Goal: Task Accomplishment & Management: Complete application form

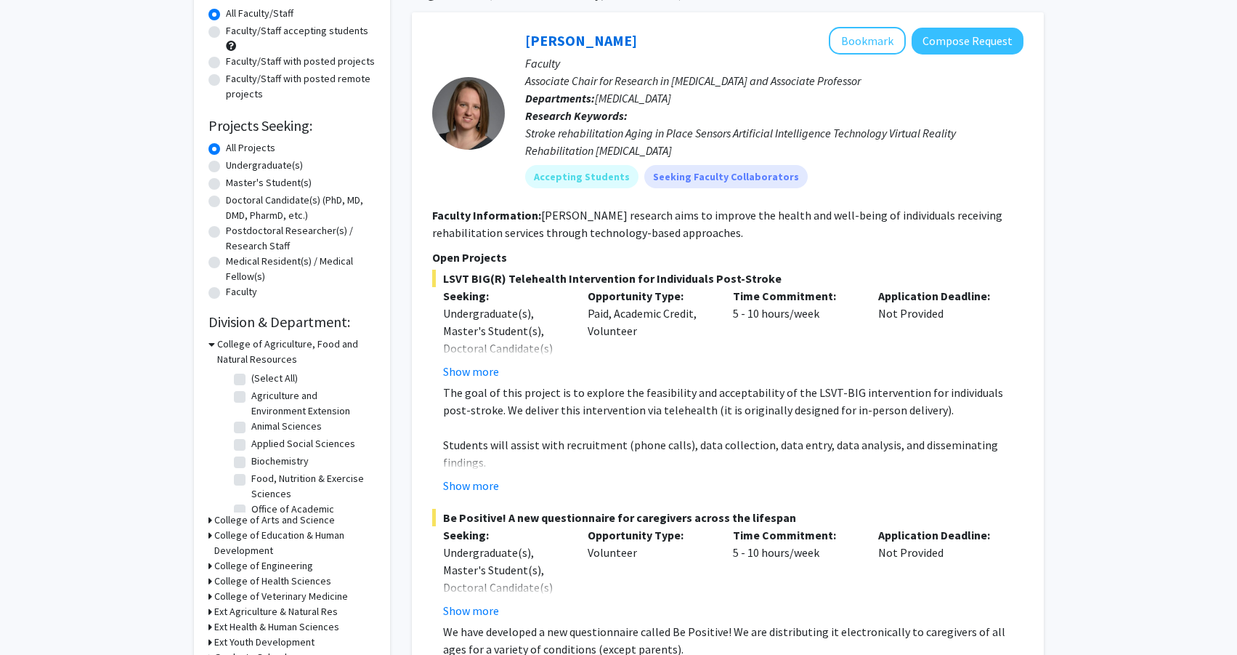
scroll to position [122, 0]
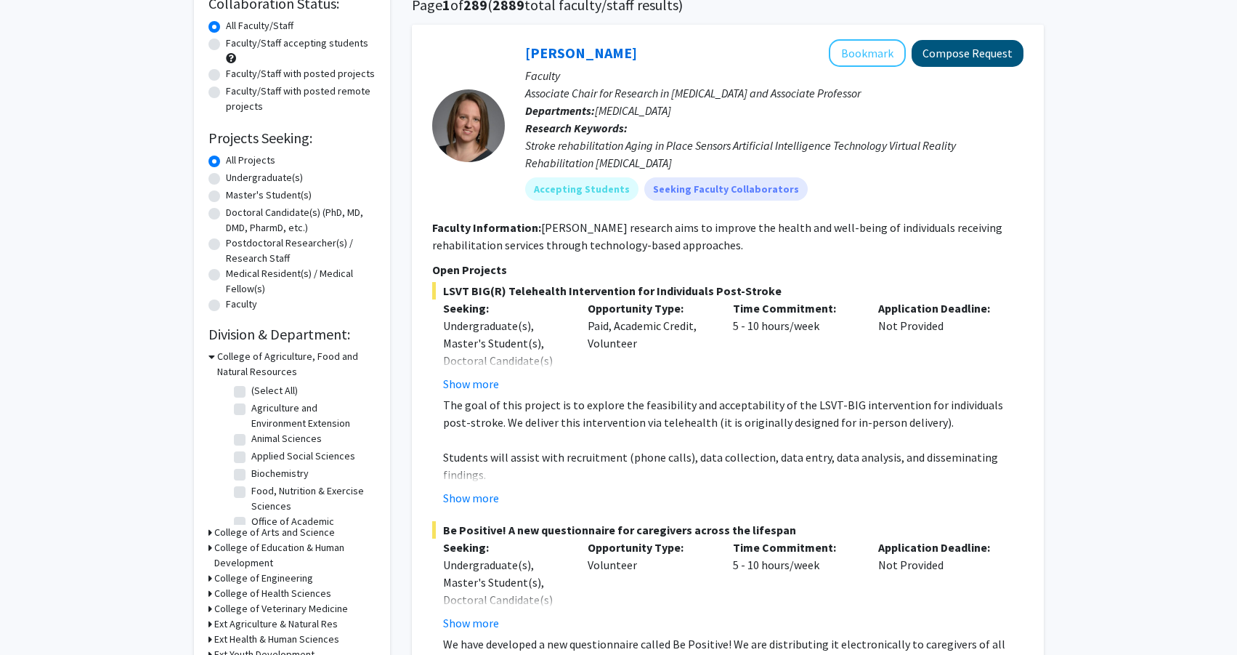
click at [965, 60] on button "Compose Request" at bounding box center [968, 53] width 112 height 27
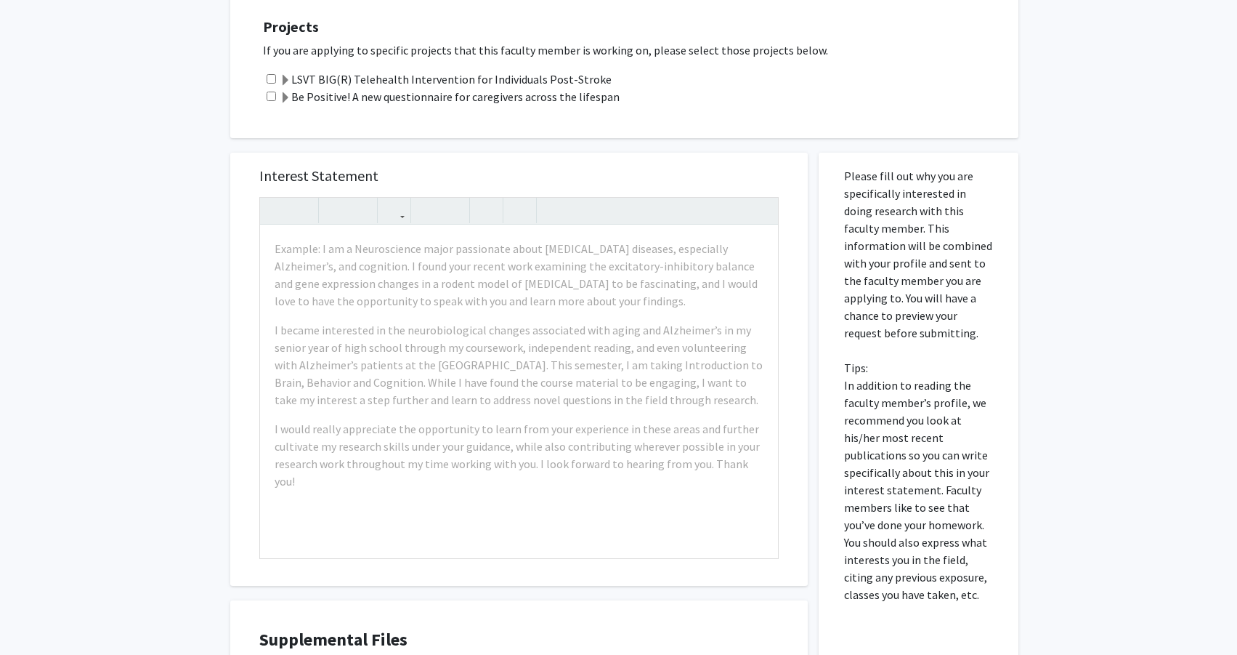
scroll to position [525, 0]
click at [275, 77] on input "checkbox" at bounding box center [271, 76] width 9 height 9
checkbox input "true"
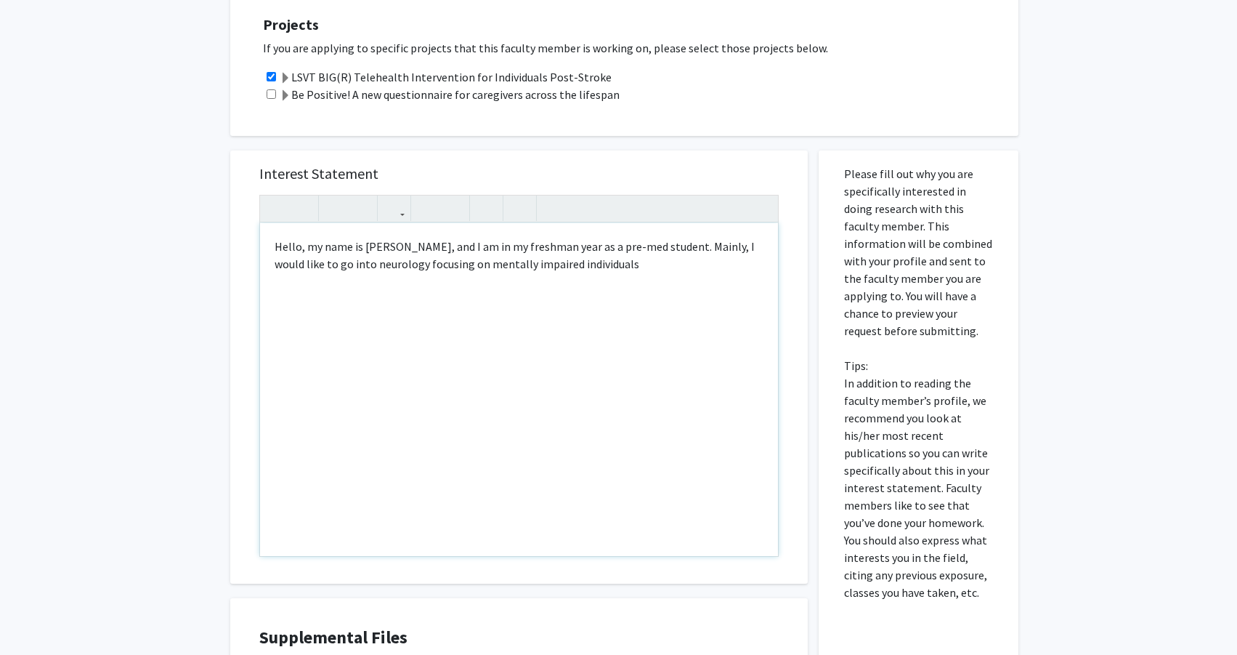
click at [637, 267] on p "Hello, my name is [PERSON_NAME], and I am in my freshman year as a pre-med stud…" at bounding box center [519, 255] width 489 height 35
click at [453, 272] on p "Hello, my name is [PERSON_NAME], and I am in my freshman year as a pre-med stud…" at bounding box center [519, 255] width 489 height 35
click at [558, 270] on p "Hello, my name is [PERSON_NAME], and I am in my freshman year as a pre-med stud…" at bounding box center [519, 255] width 489 height 35
type textarea "<p>Hello, my name is [PERSON_NAME], and I am in my freshman year as a pre-med s…"
click at [534, 177] on h5 "Interest Statement" at bounding box center [518, 173] width 519 height 17
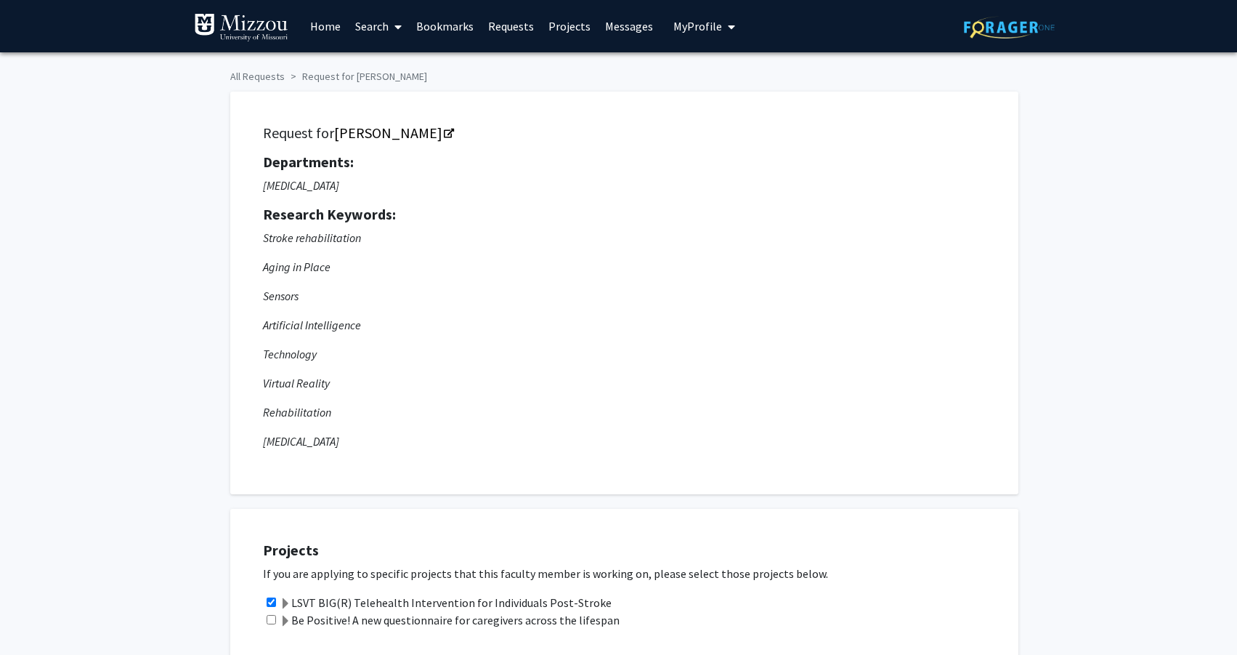
scroll to position [0, 0]
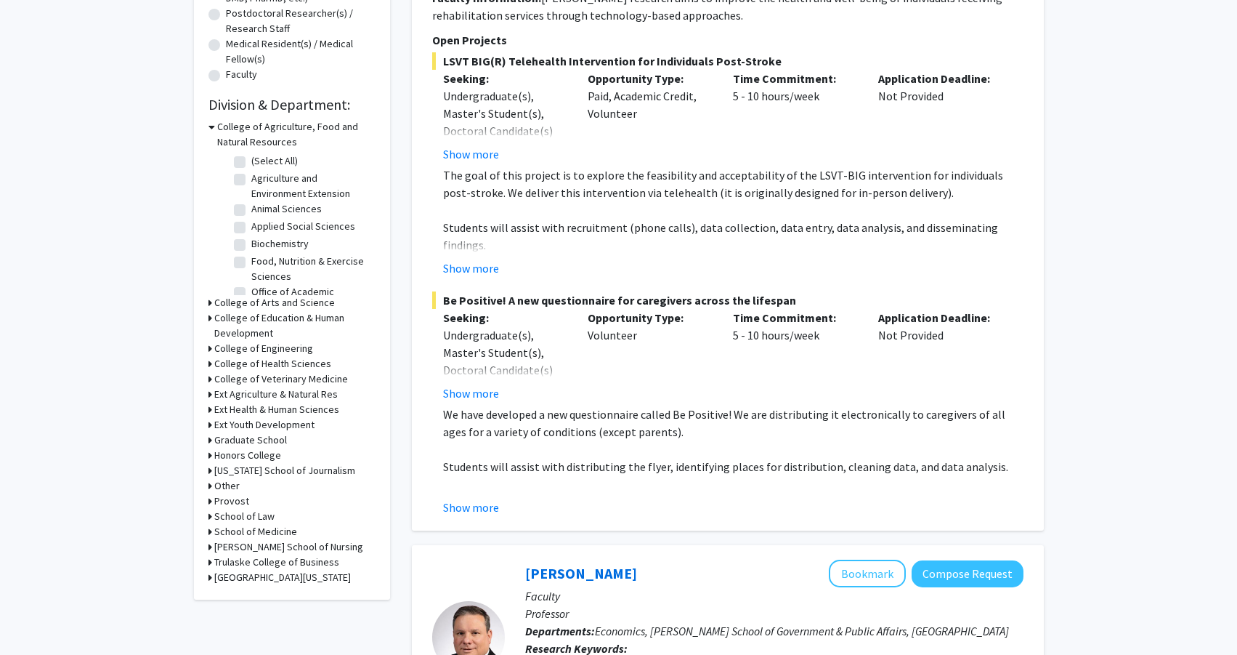
scroll to position [354, 0]
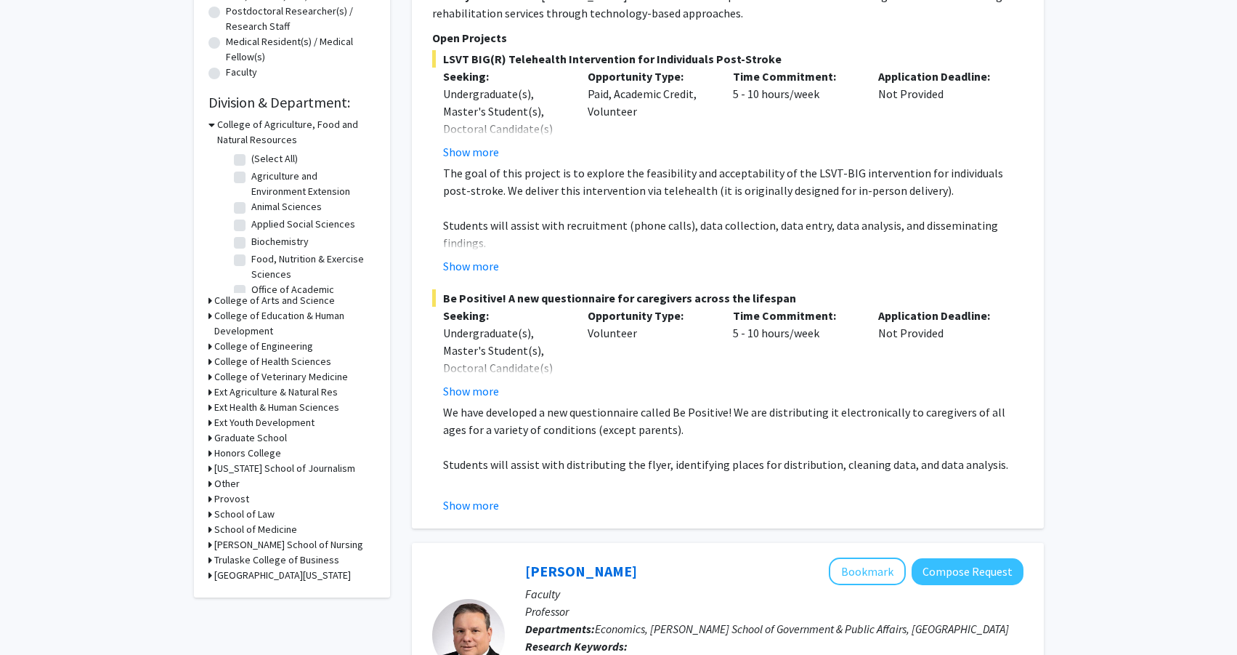
click at [207, 304] on div "Refine By Collaboration Status: Collaboration Status All Faculty/Staff Collabor…" at bounding box center [292, 160] width 196 height 873
click at [214, 301] on h3 "College of Arts and Science" at bounding box center [274, 300] width 121 height 15
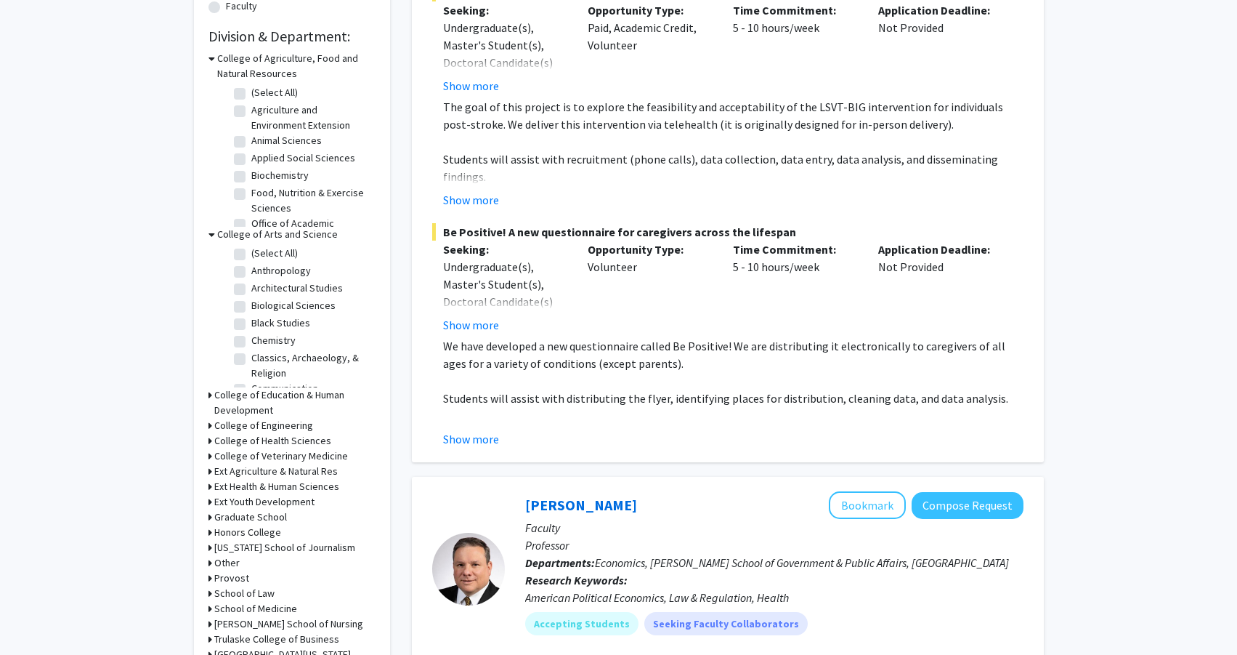
scroll to position [423, 0]
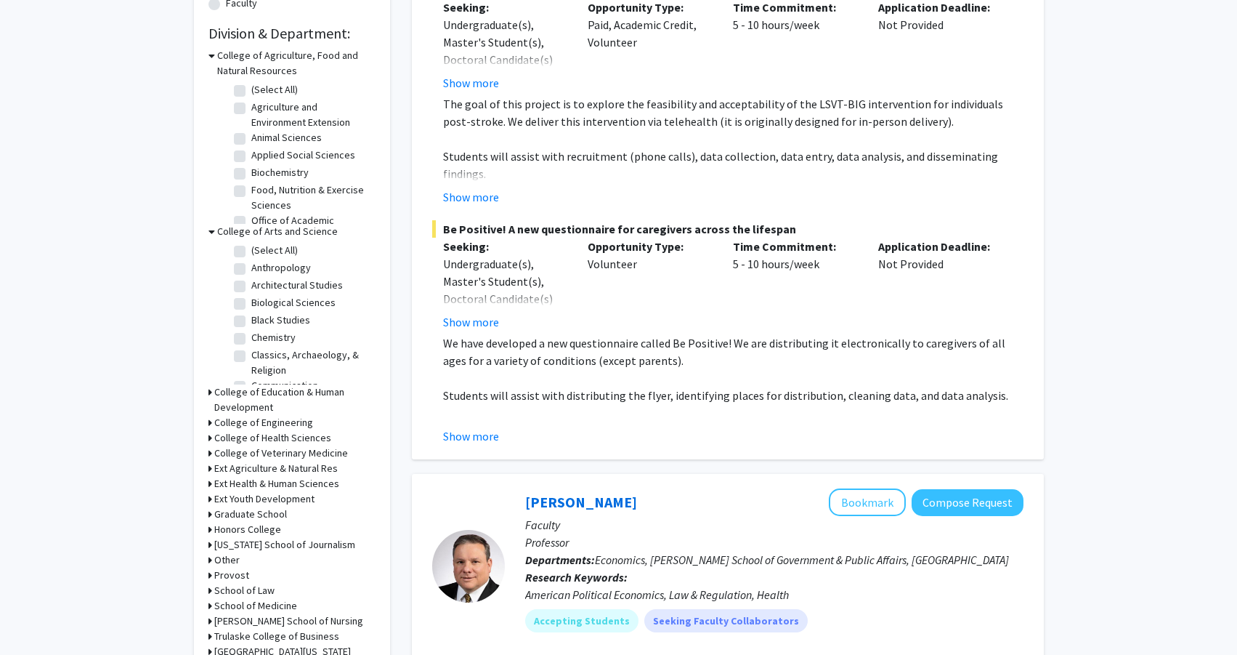
click at [251, 305] on label "Biological Sciences" at bounding box center [293, 302] width 84 height 15
click at [251, 304] on input "Biological Sciences" at bounding box center [255, 299] width 9 height 9
checkbox input "true"
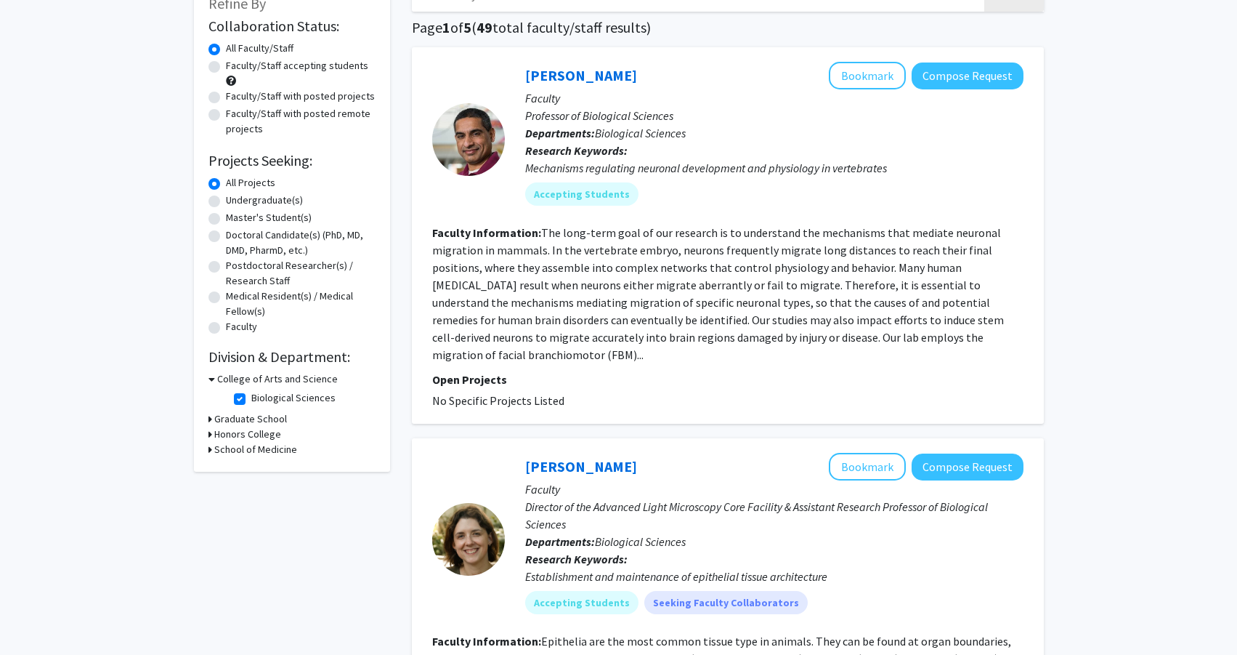
scroll to position [101, 0]
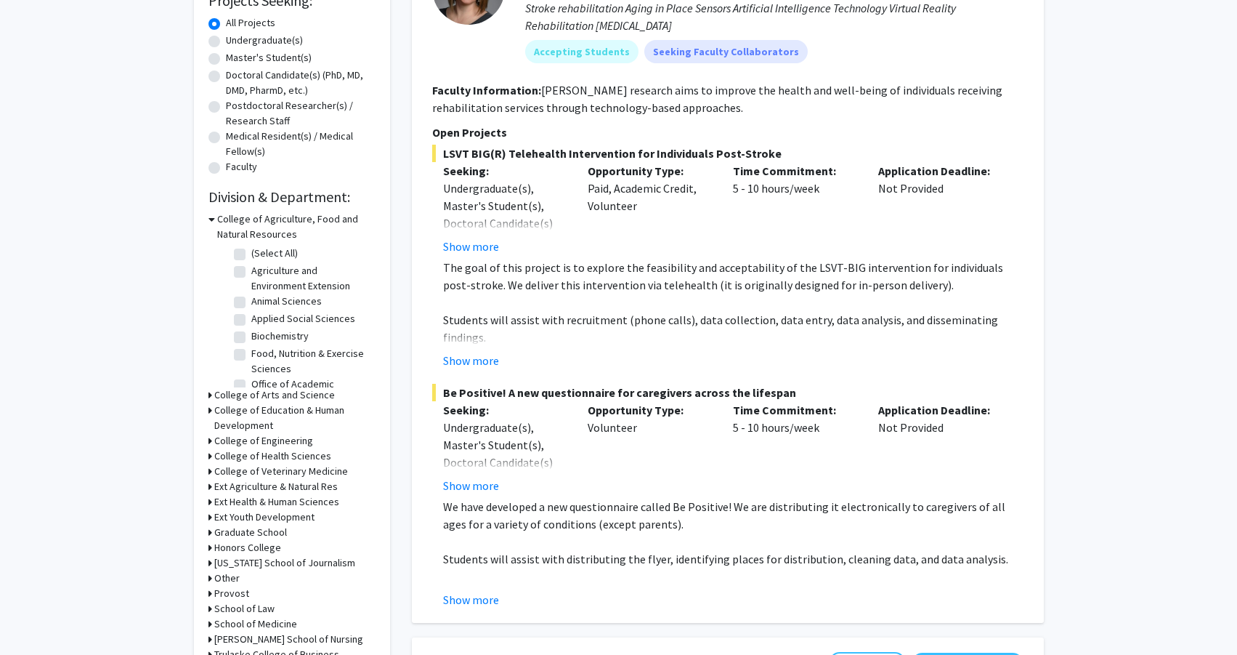
scroll to position [281, 0]
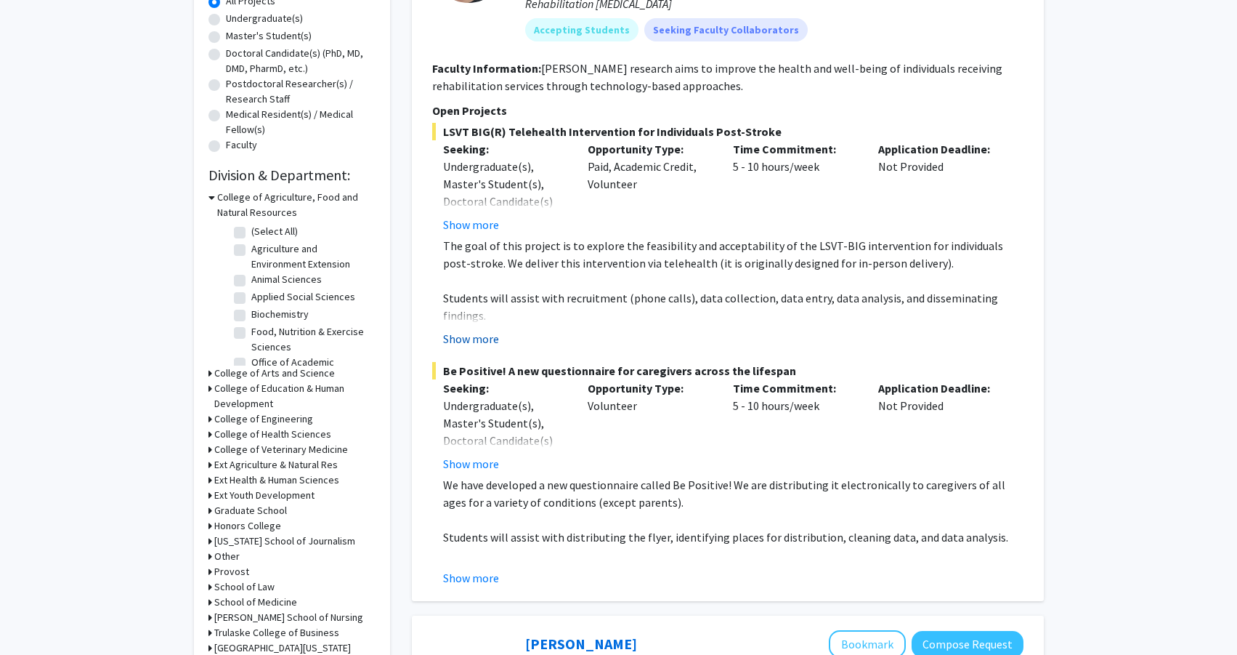
click at [466, 347] on button "Show more" at bounding box center [471, 338] width 56 height 17
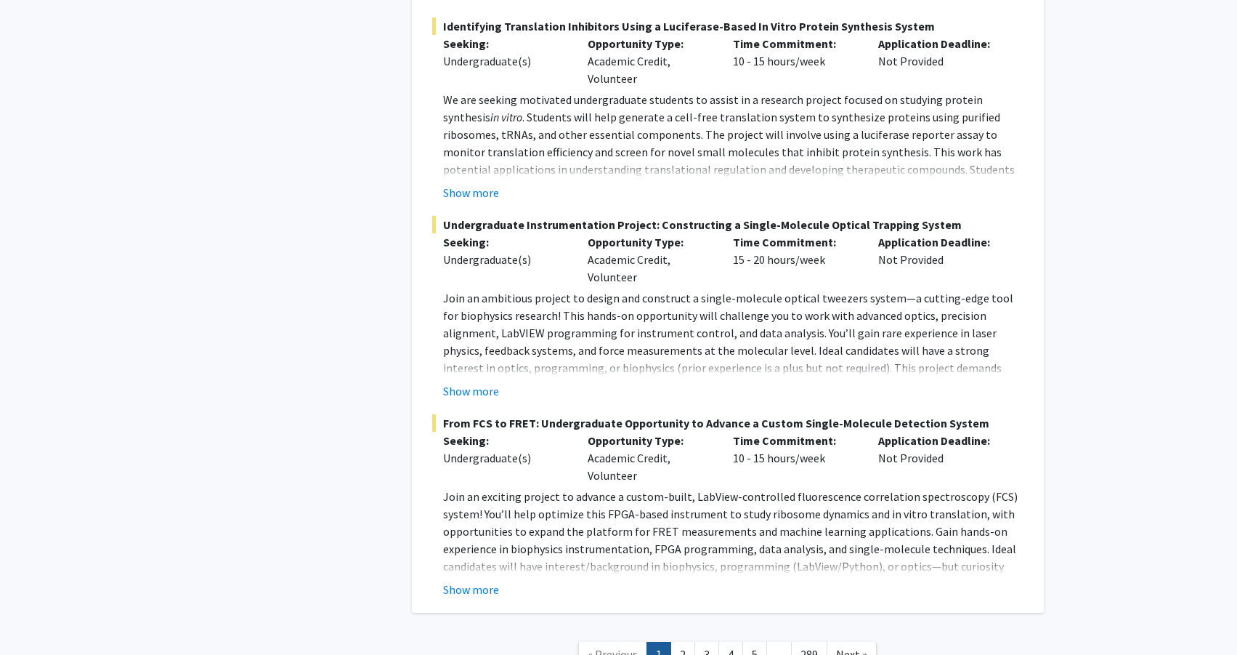
scroll to position [6744, 0]
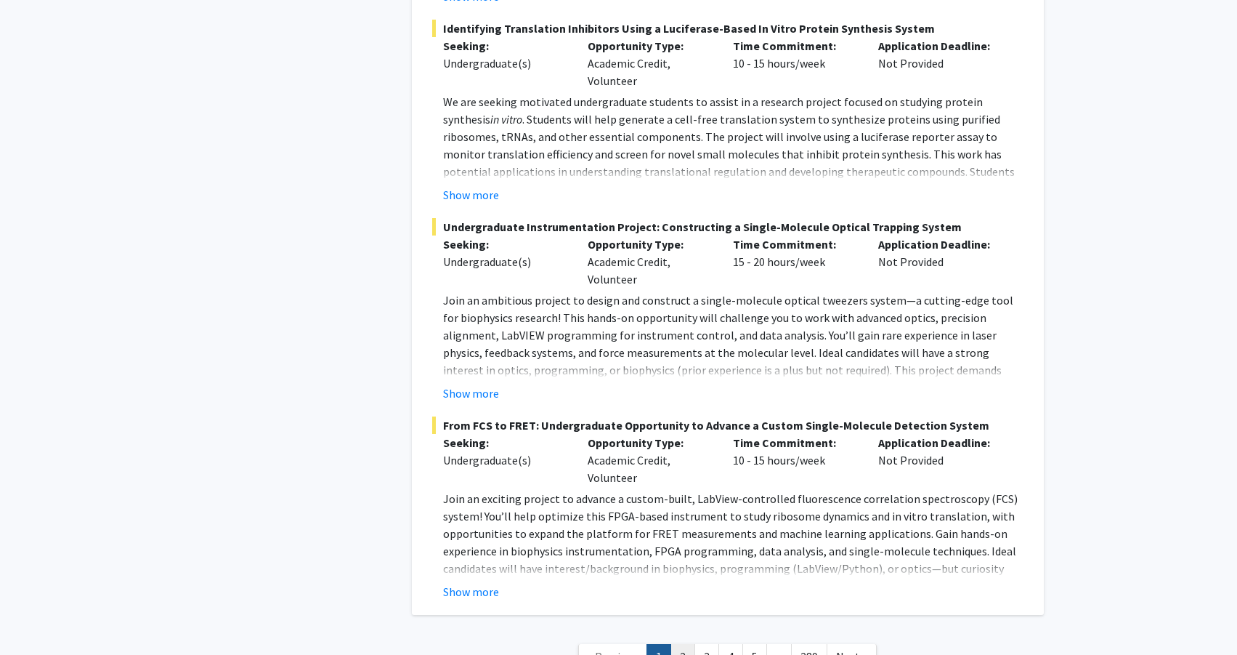
click at [687, 644] on link "2" at bounding box center [683, 656] width 25 height 25
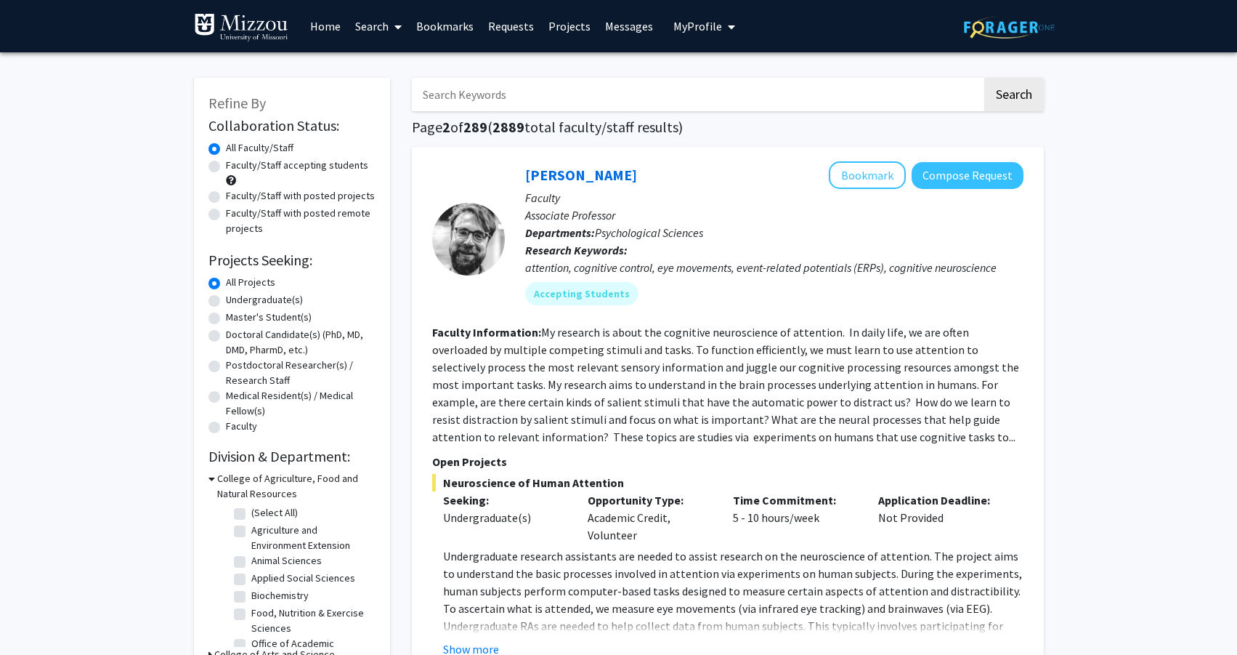
click at [226, 301] on label "Undergraduate(s)" at bounding box center [264, 299] width 77 height 15
click at [226, 301] on input "Undergraduate(s)" at bounding box center [230, 296] width 9 height 9
radio input "true"
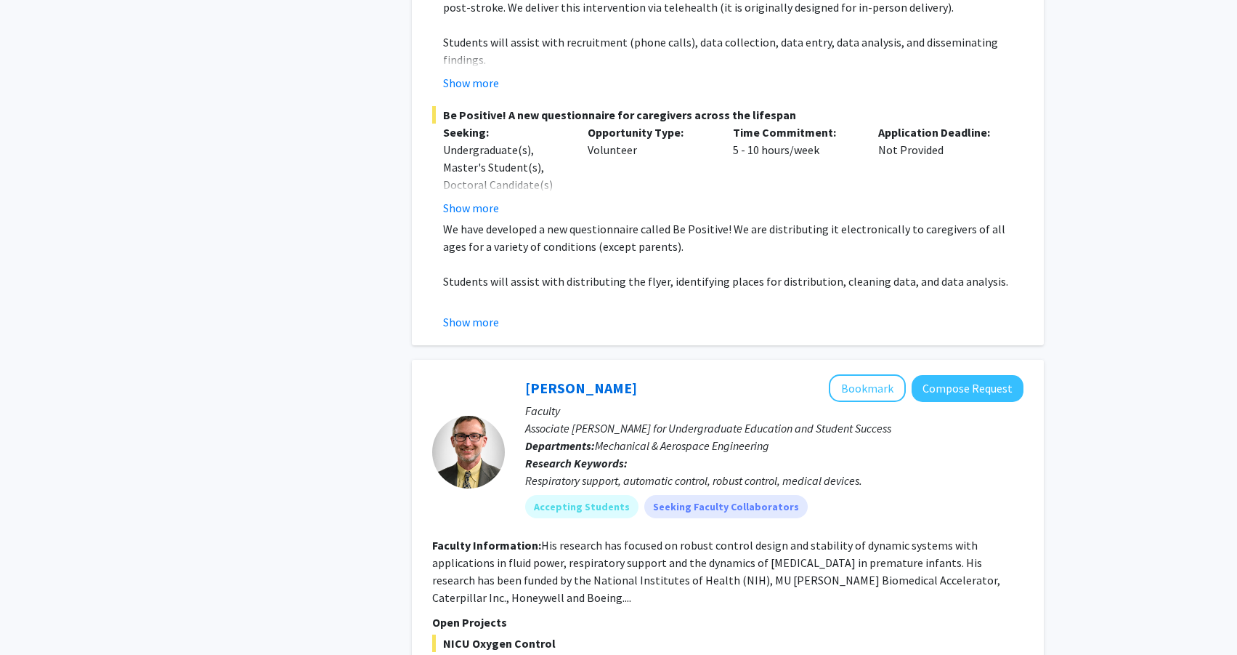
scroll to position [2572, 0]
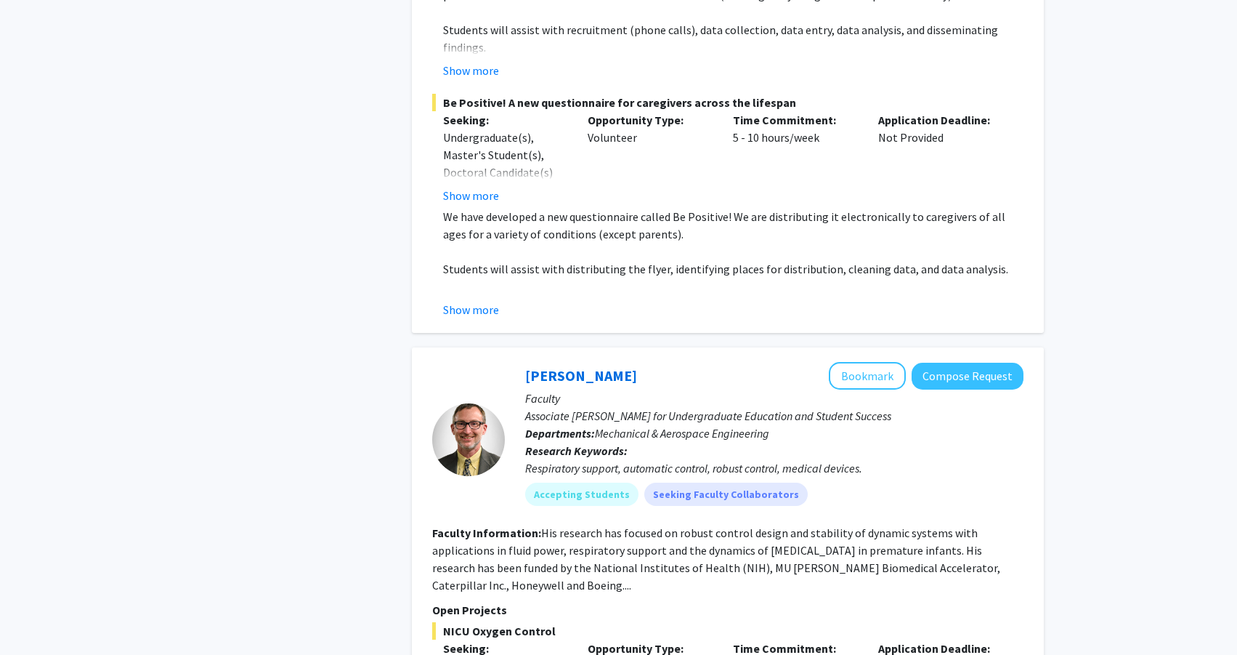
click at [485, 301] on button "Show more" at bounding box center [471, 309] width 56 height 17
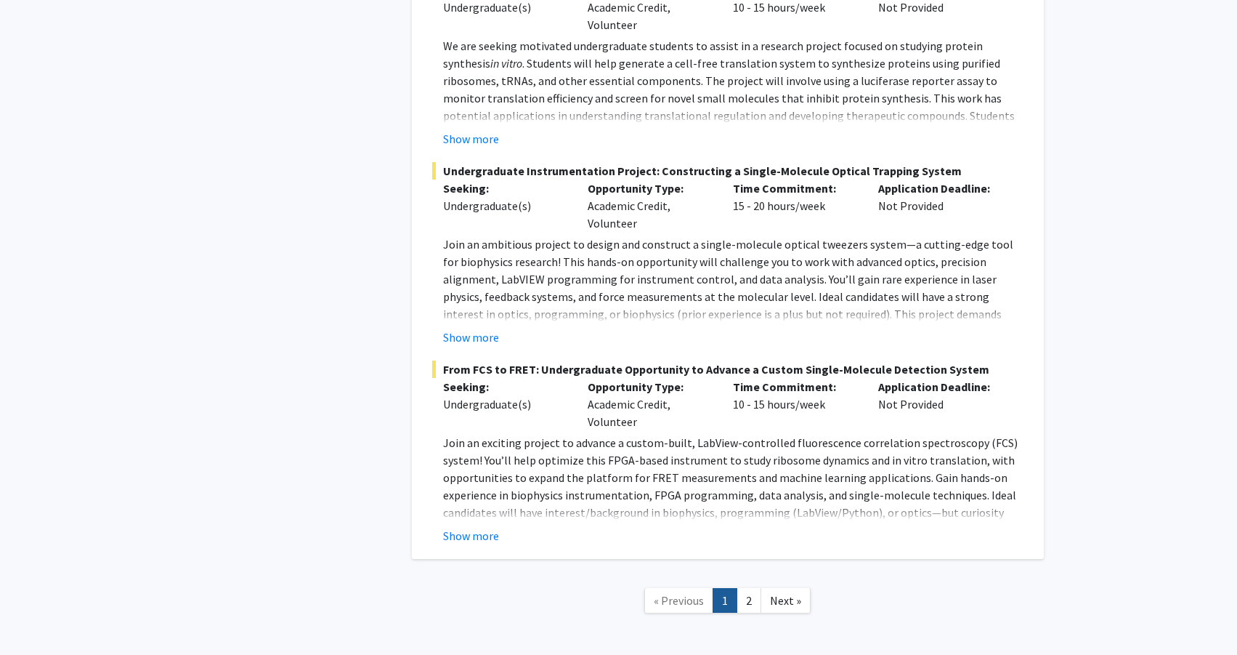
scroll to position [6653, 0]
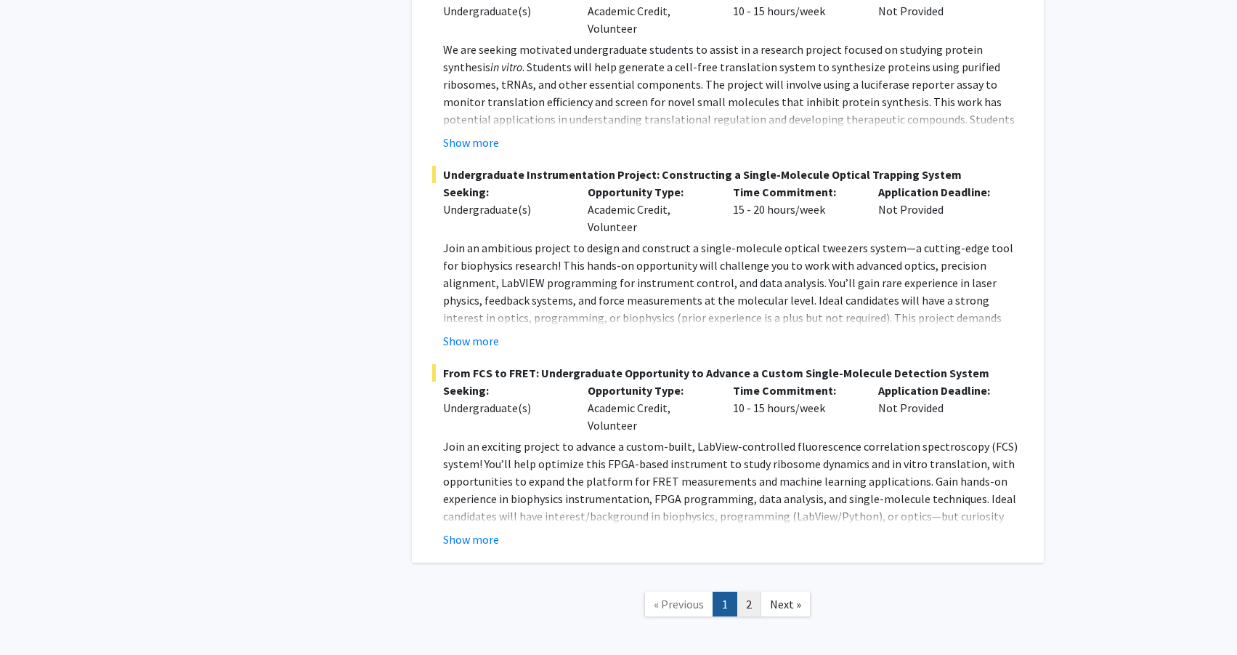
click at [746, 591] on link "2" at bounding box center [749, 603] width 25 height 25
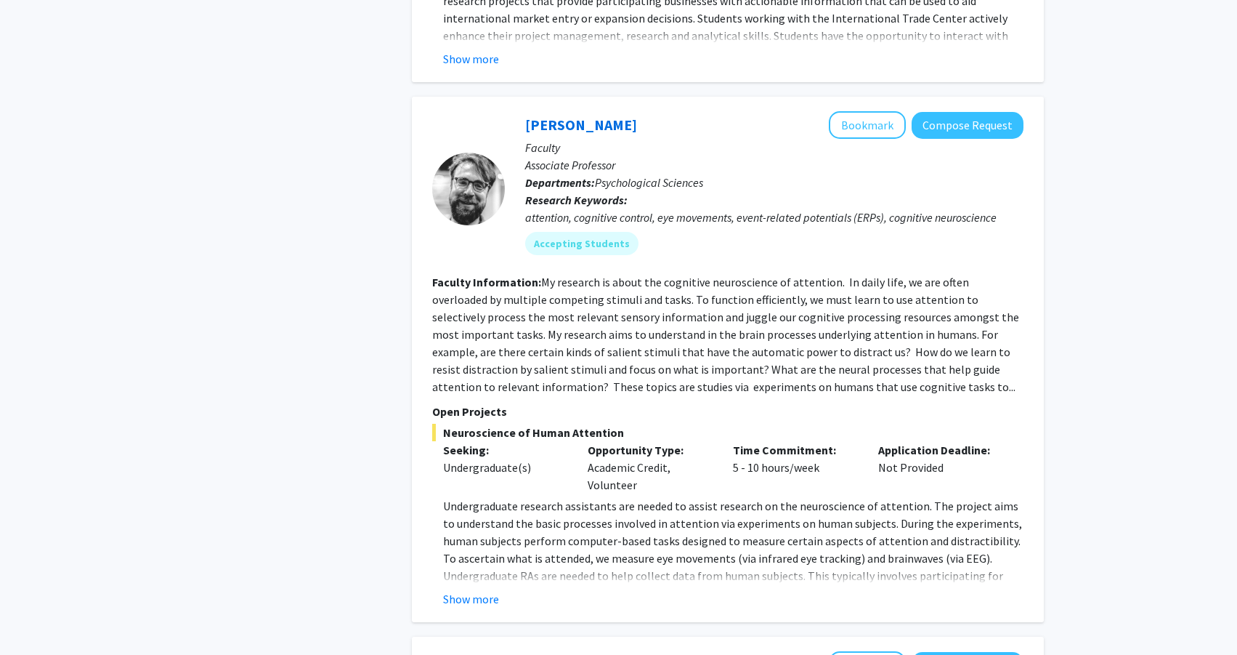
scroll to position [1244, 0]
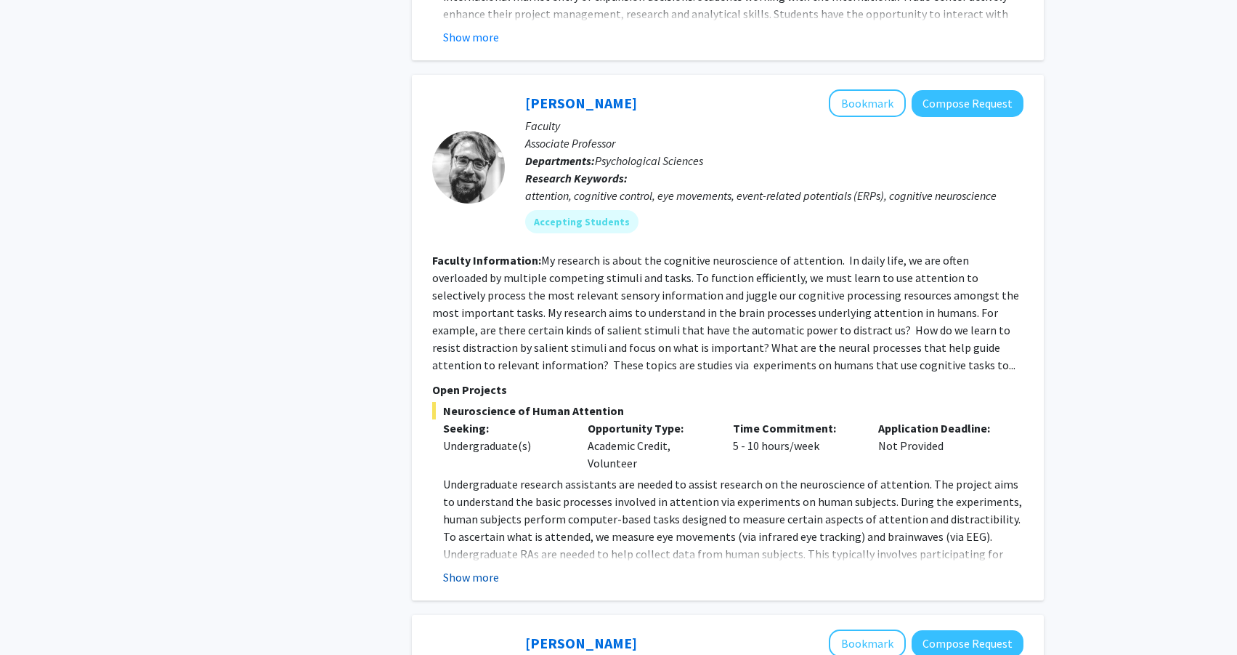
click at [478, 568] on button "Show more" at bounding box center [471, 576] width 56 height 17
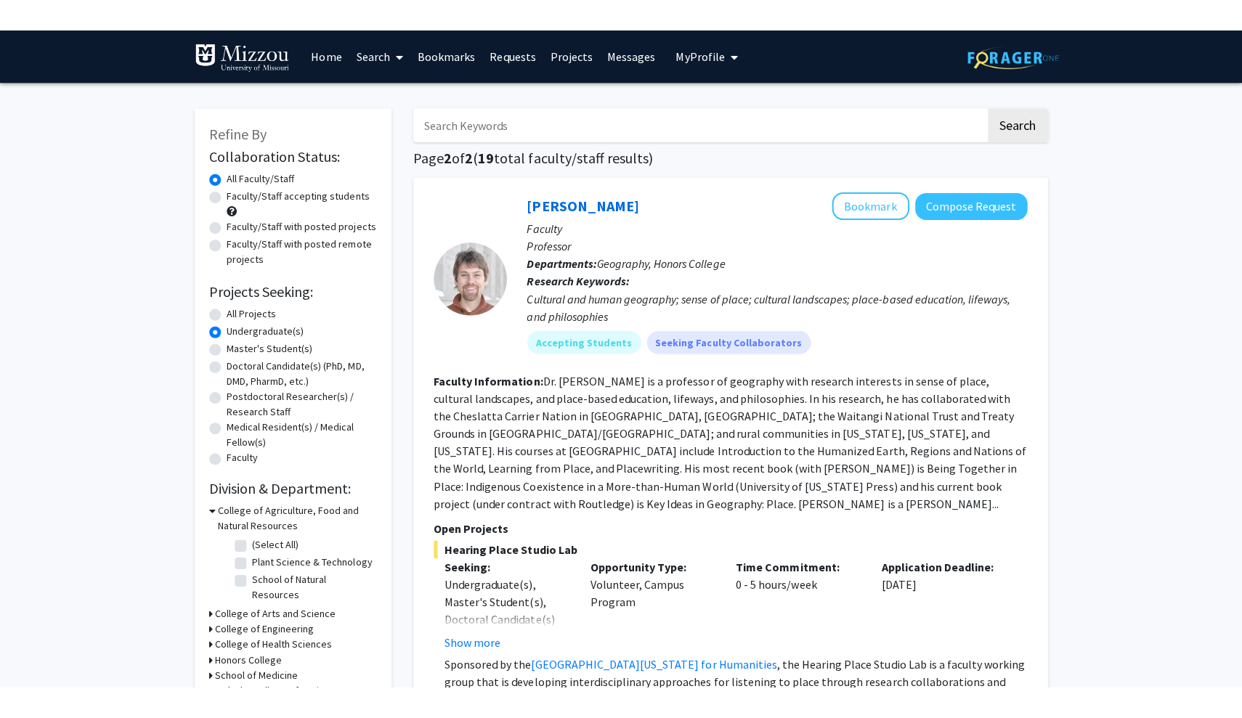
scroll to position [0, 0]
